Goal: Information Seeking & Learning: Understand process/instructions

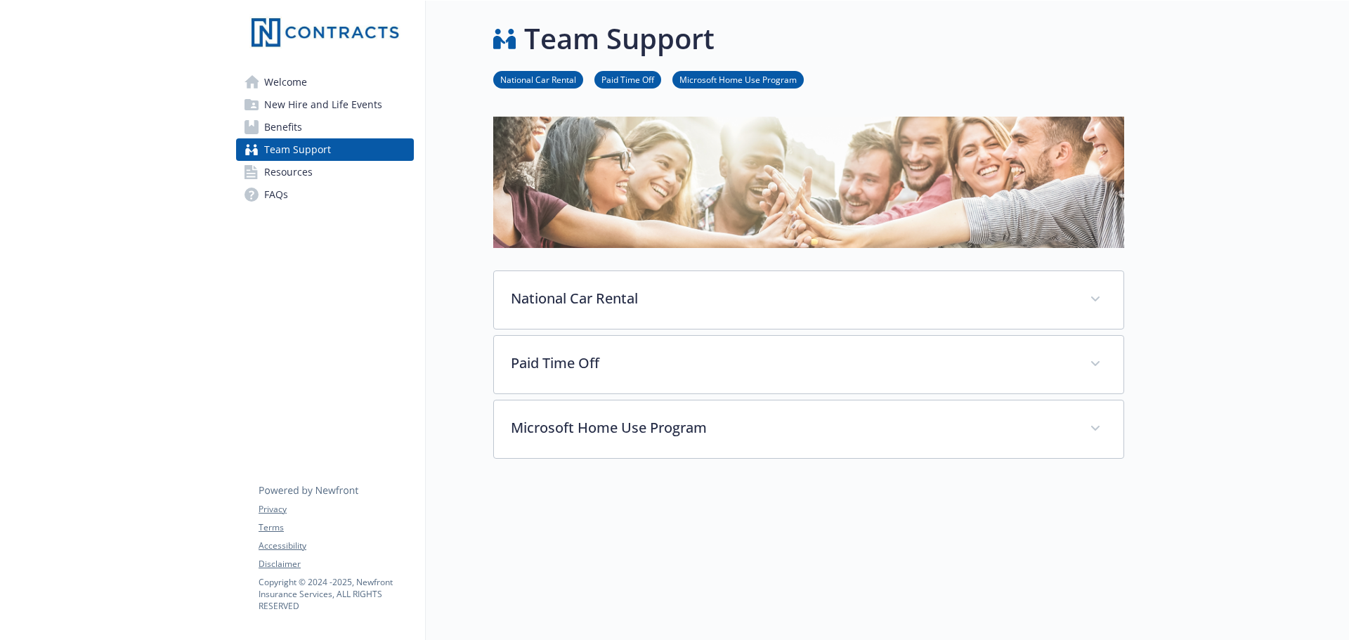
click at [601, 81] on link "Paid Time Off" at bounding box center [627, 78] width 67 height 13
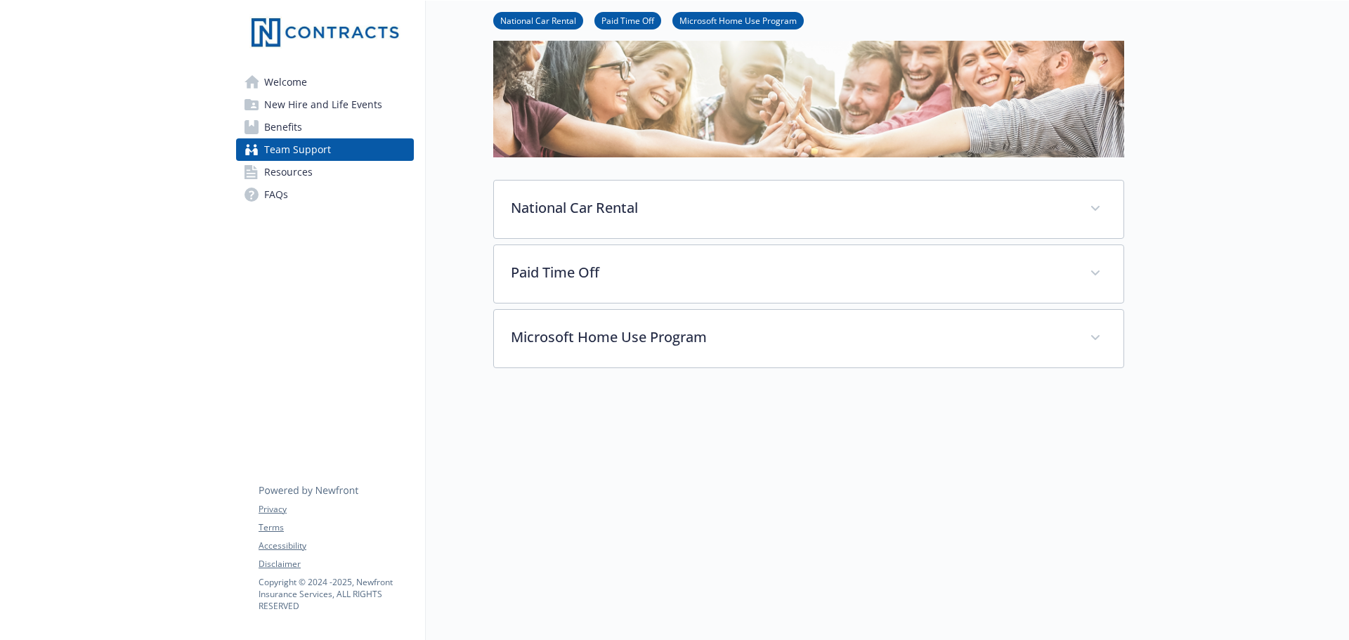
scroll to position [106, 11]
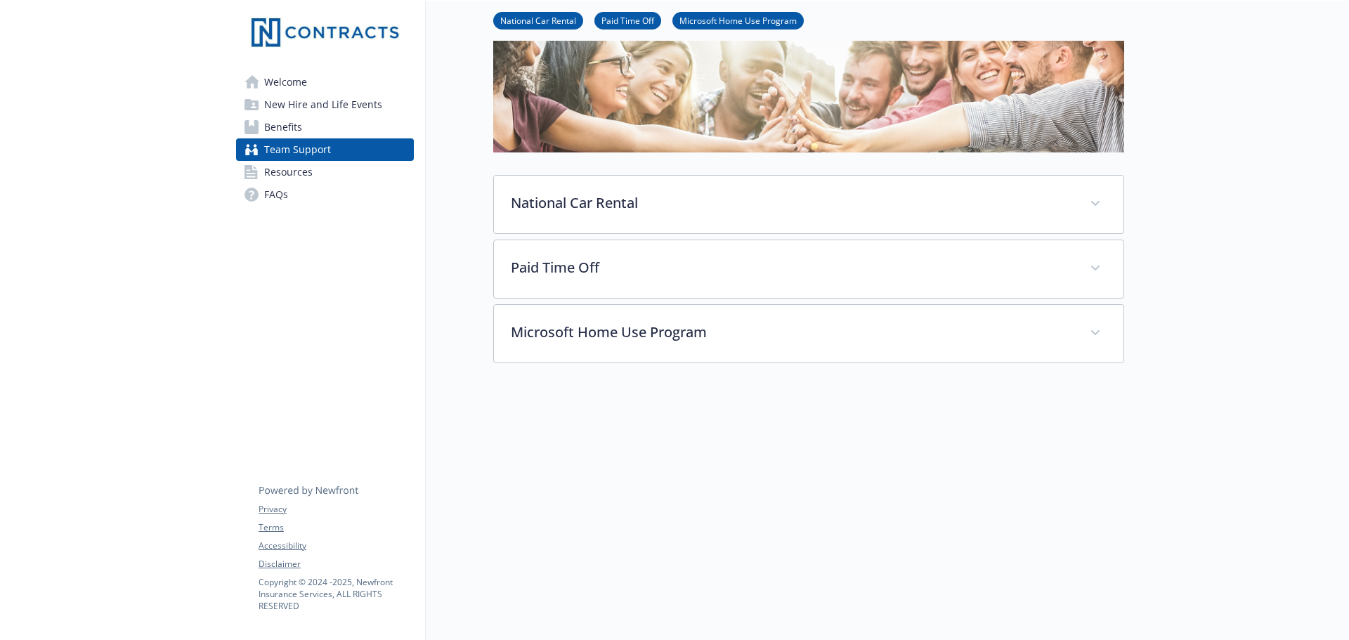
click at [618, 22] on link "Paid Time Off" at bounding box center [627, 19] width 67 height 13
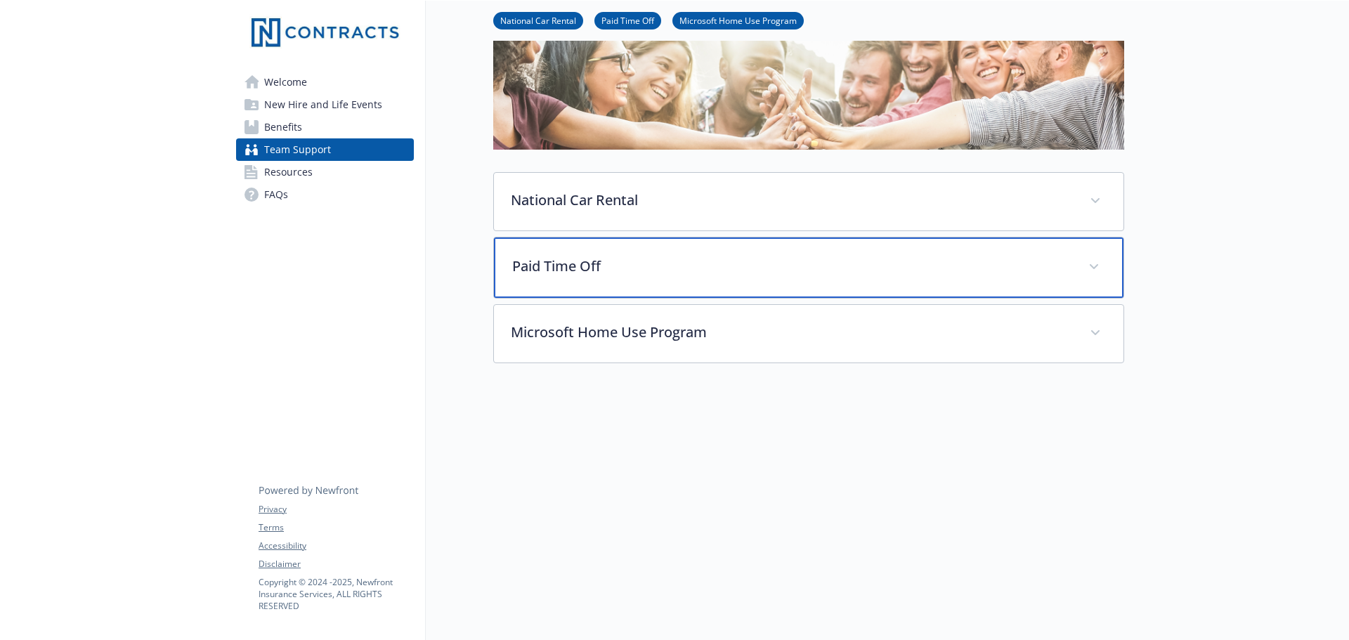
click at [594, 262] on p "Paid Time Off" at bounding box center [791, 266] width 559 height 21
